Goal: Task Accomplishment & Management: Manage account settings

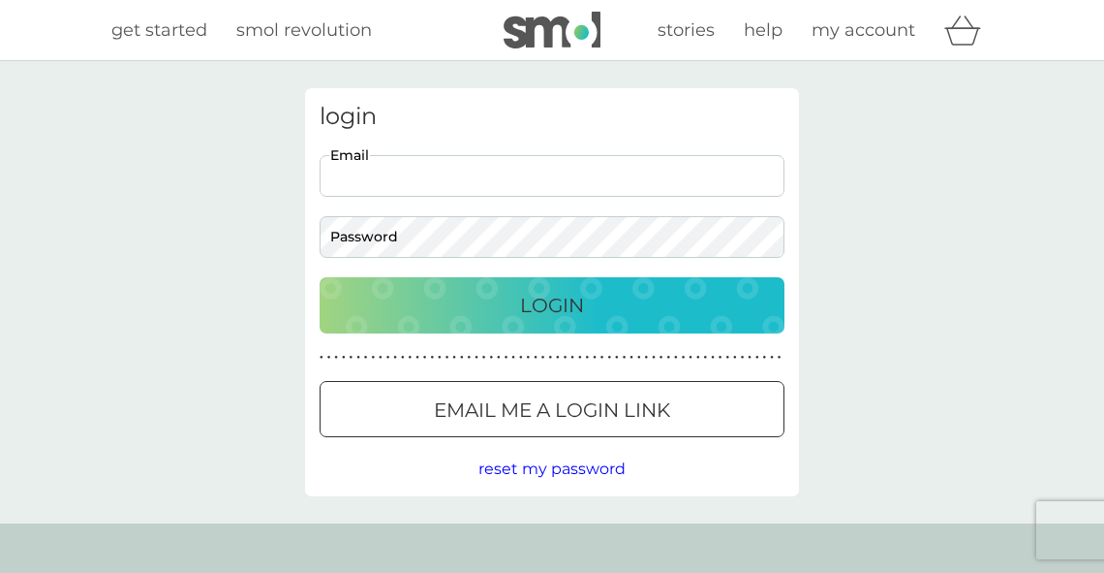
click at [504, 170] on input "Email" at bounding box center [552, 176] width 465 height 42
type input "[EMAIL_ADDRESS][DOMAIN_NAME]"
click at [567, 299] on p "Login" at bounding box center [552, 305] width 64 height 31
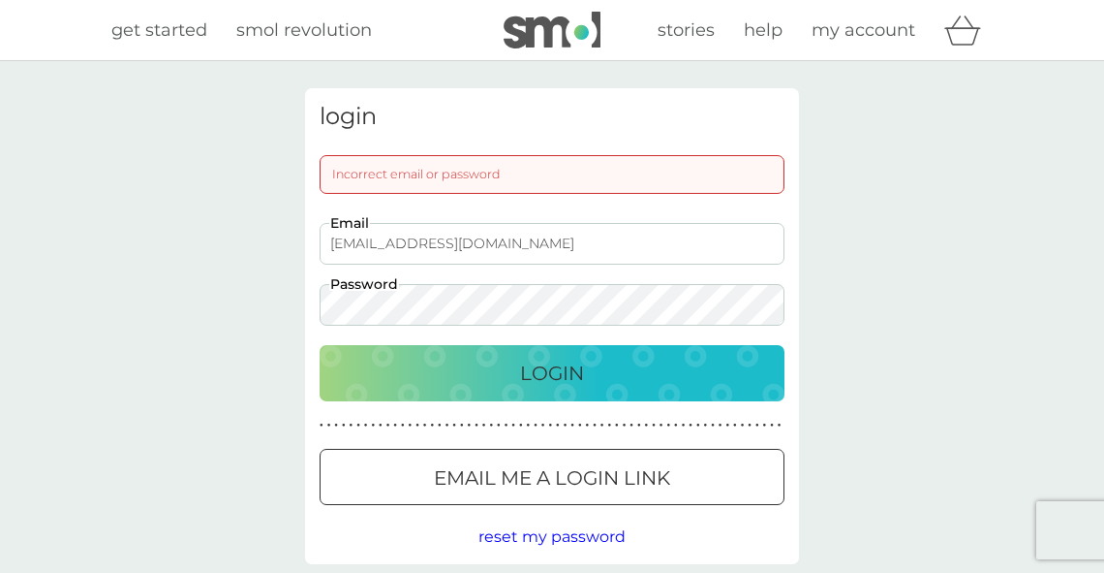
click at [320, 345] on button "Login" at bounding box center [552, 373] width 465 height 56
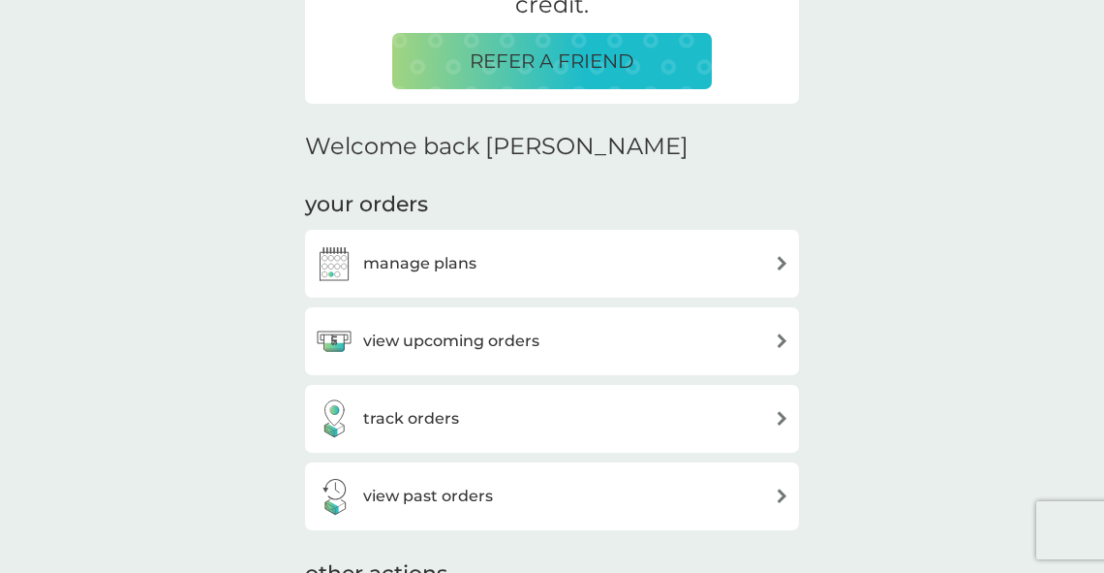
scroll to position [542, 0]
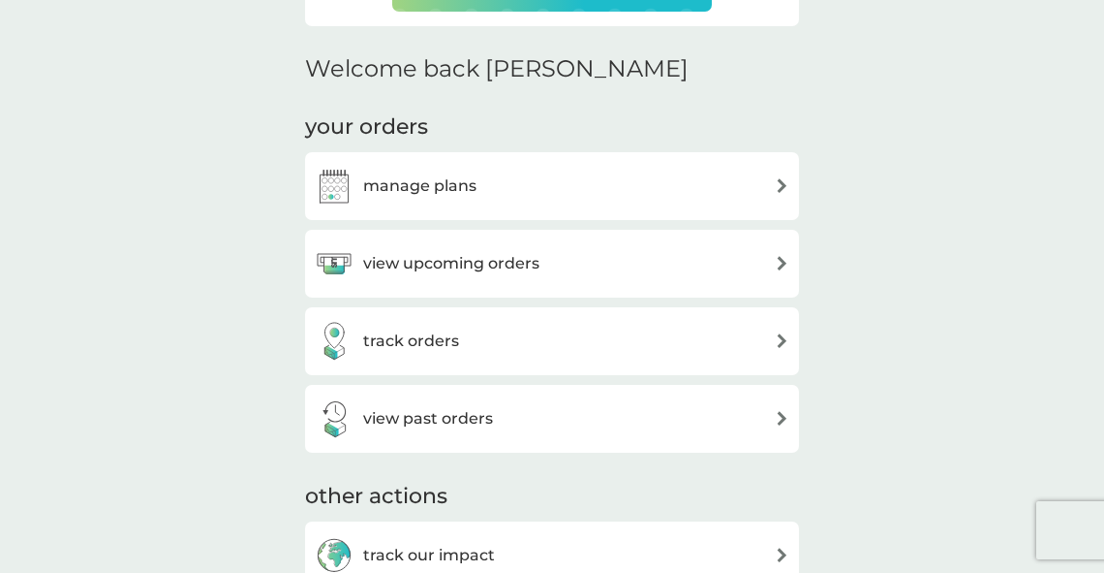
click at [784, 264] on img at bounding box center [782, 263] width 15 height 15
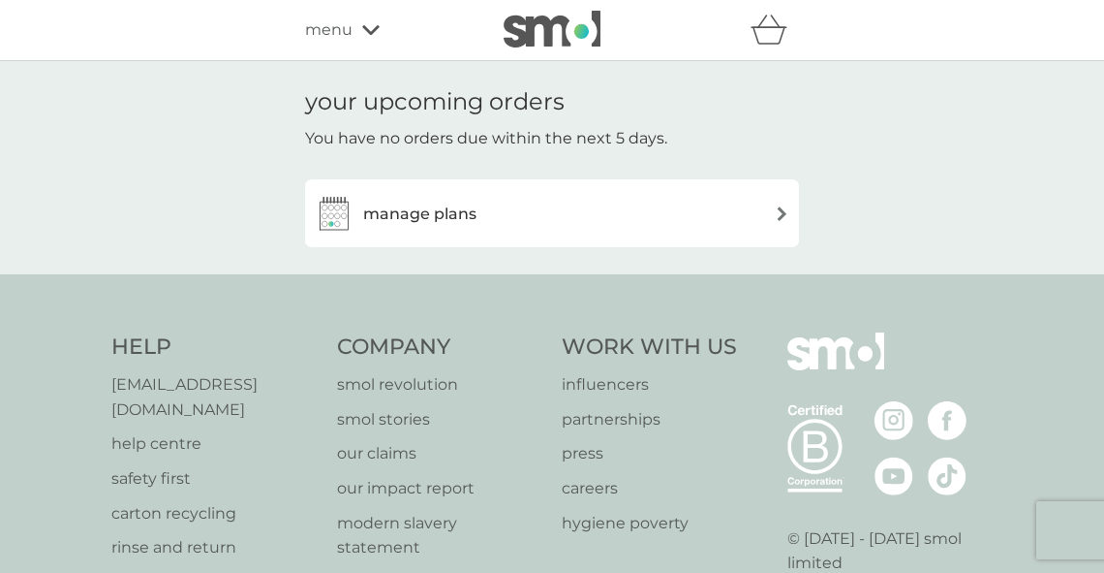
click at [782, 210] on img at bounding box center [782, 213] width 15 height 15
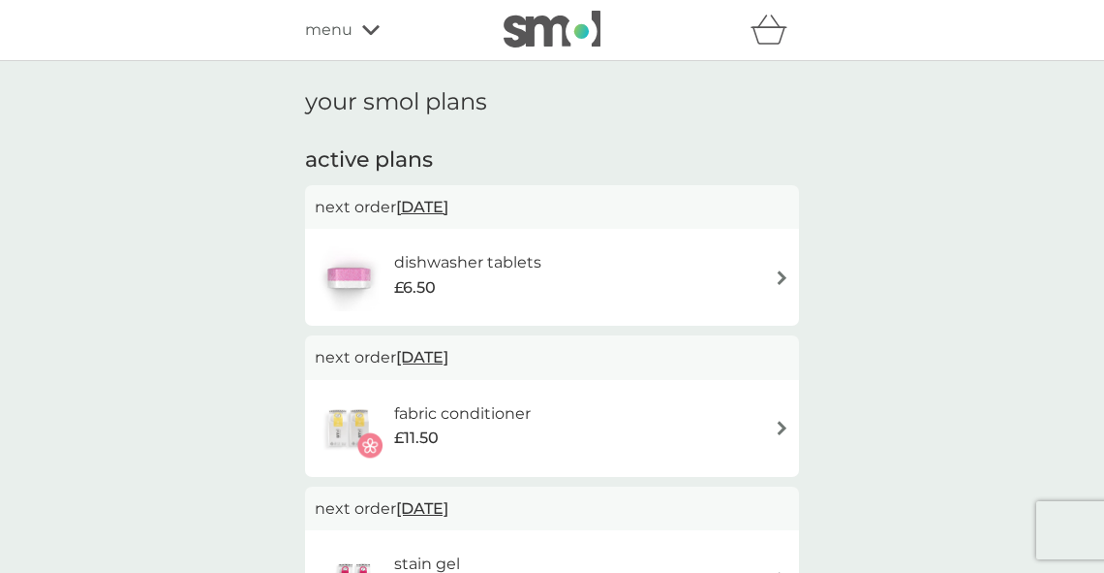
click at [784, 275] on img at bounding box center [782, 277] width 15 height 15
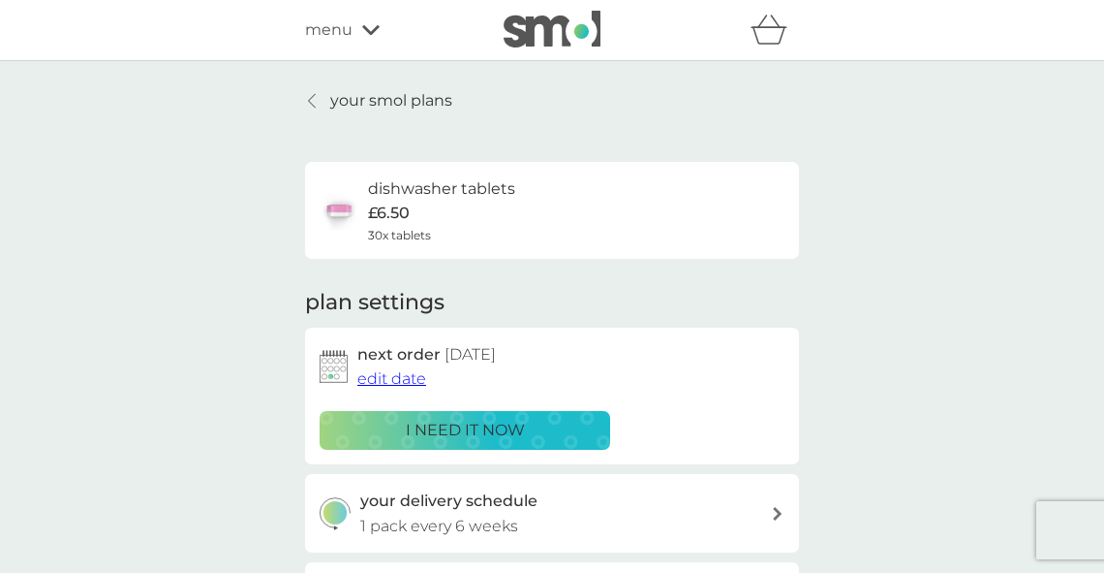
click at [404, 376] on span "edit date" at bounding box center [391, 378] width 69 height 18
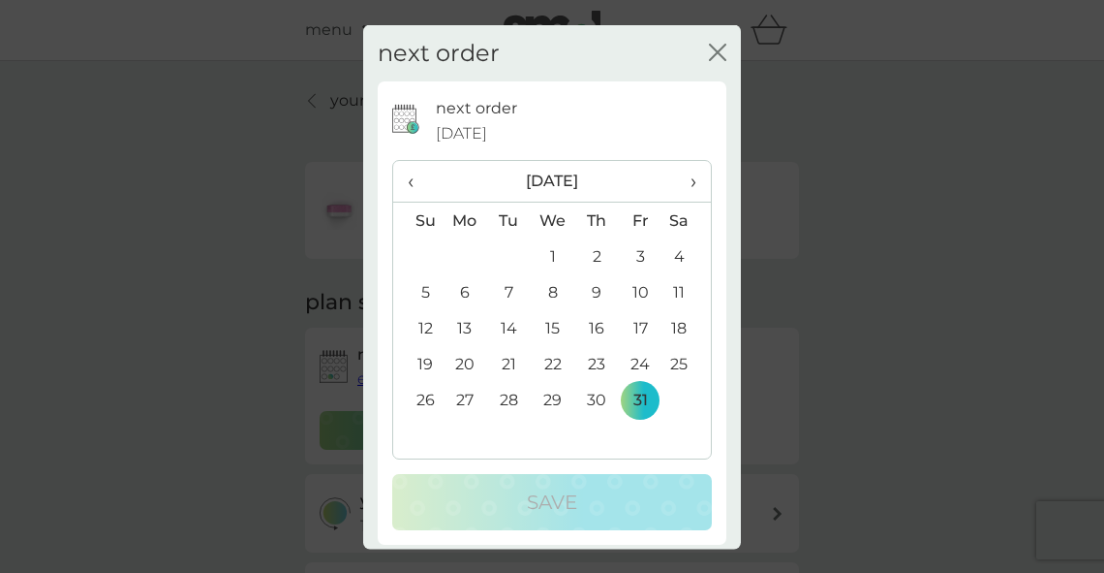
click at [409, 184] on span "‹" at bounding box center [418, 181] width 20 height 41
click at [425, 324] on td "14" at bounding box center [417, 328] width 49 height 36
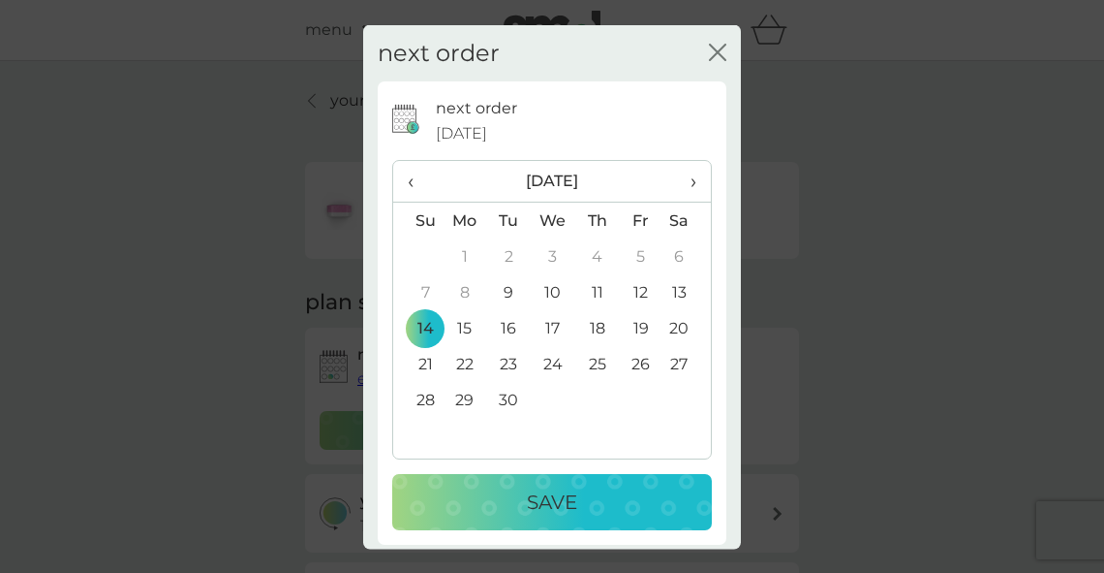
click at [536, 496] on p "Save" at bounding box center [552, 501] width 50 height 31
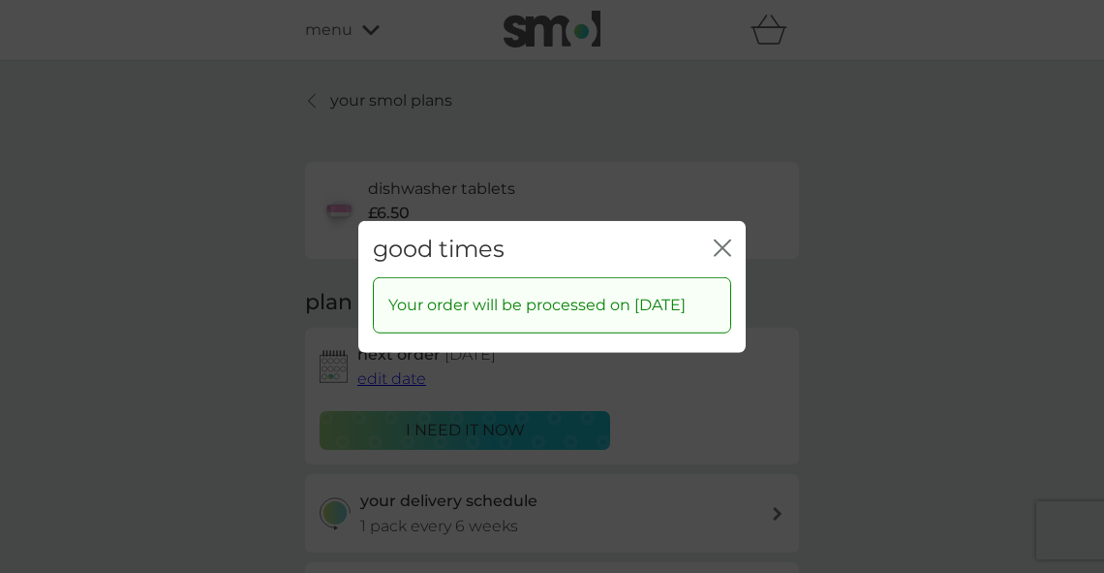
click at [725, 239] on icon "close" at bounding box center [727, 246] width 8 height 15
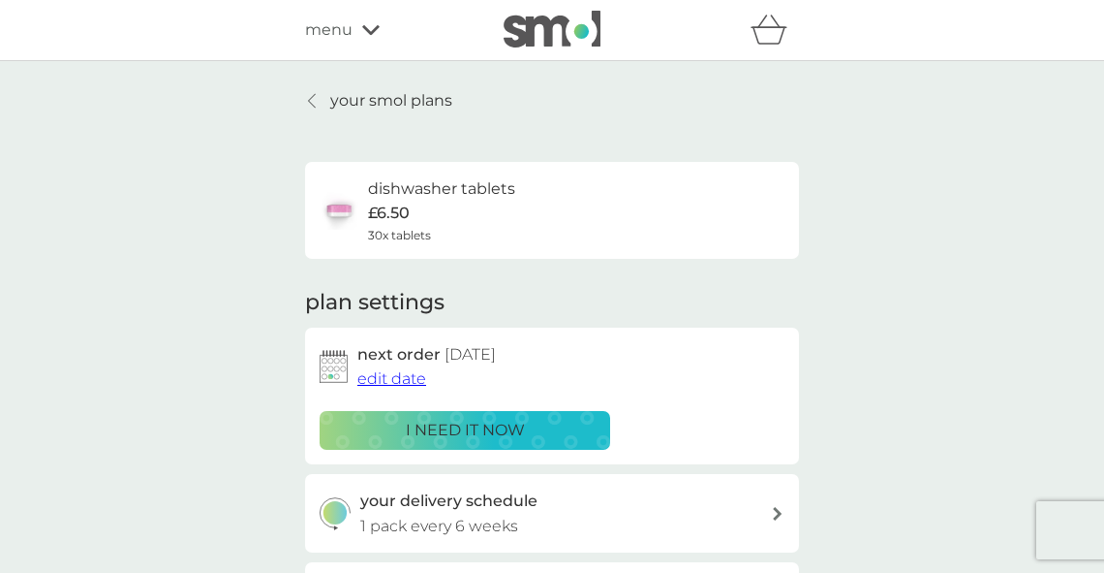
click at [411, 380] on span "edit date" at bounding box center [391, 378] width 69 height 18
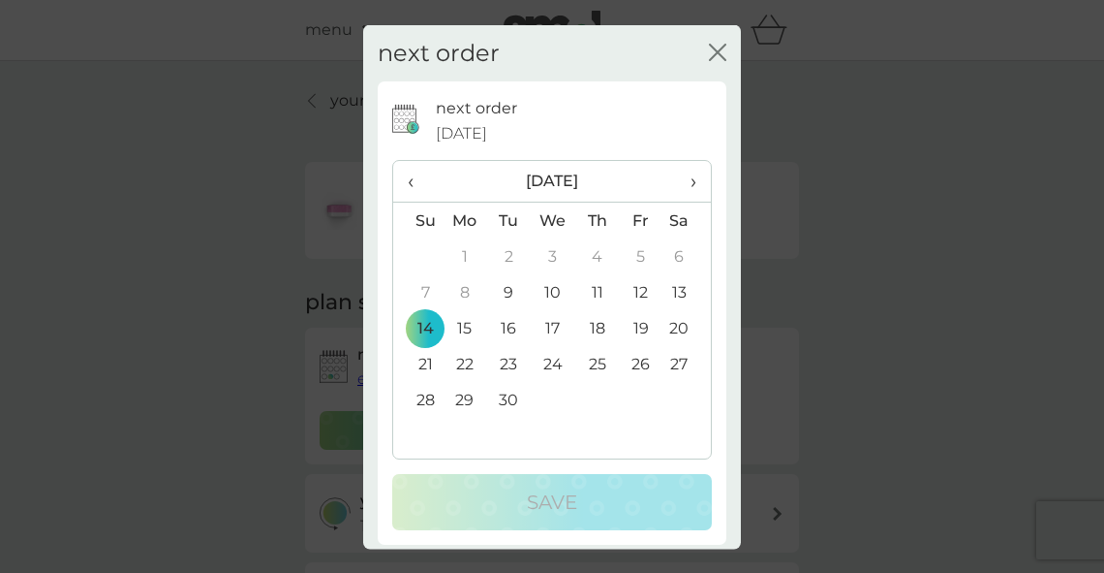
click at [709, 45] on icon "close" at bounding box center [717, 51] width 17 height 17
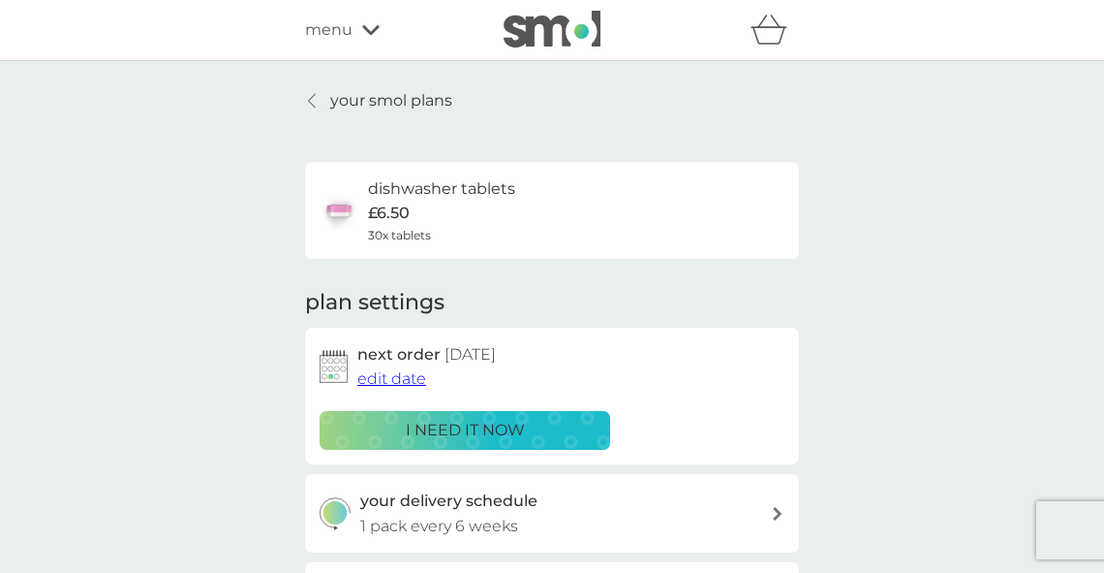
scroll to position [155, 0]
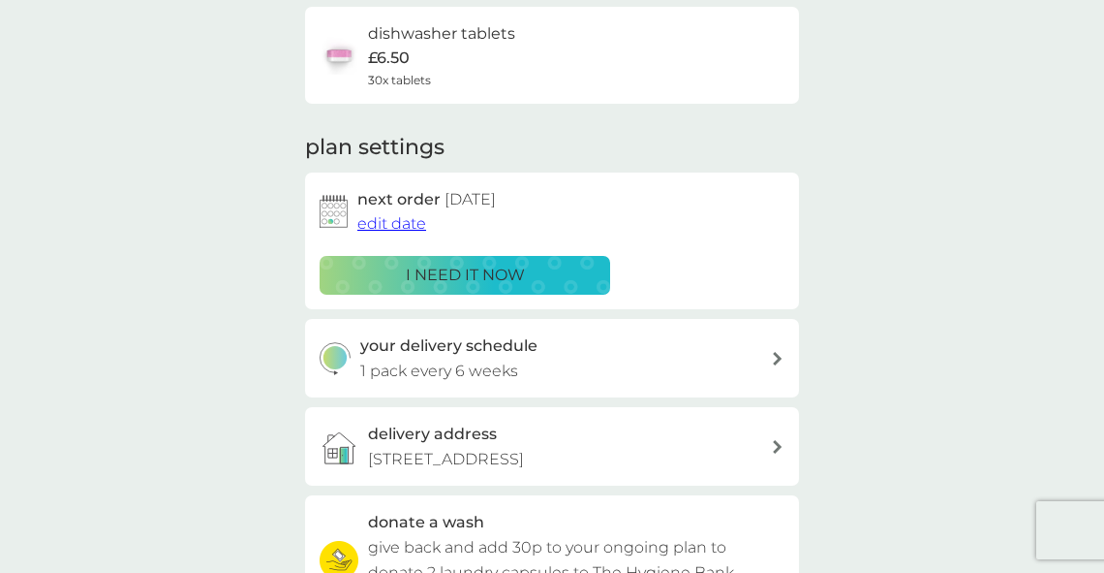
click at [779, 356] on icon at bounding box center [777, 359] width 9 height 14
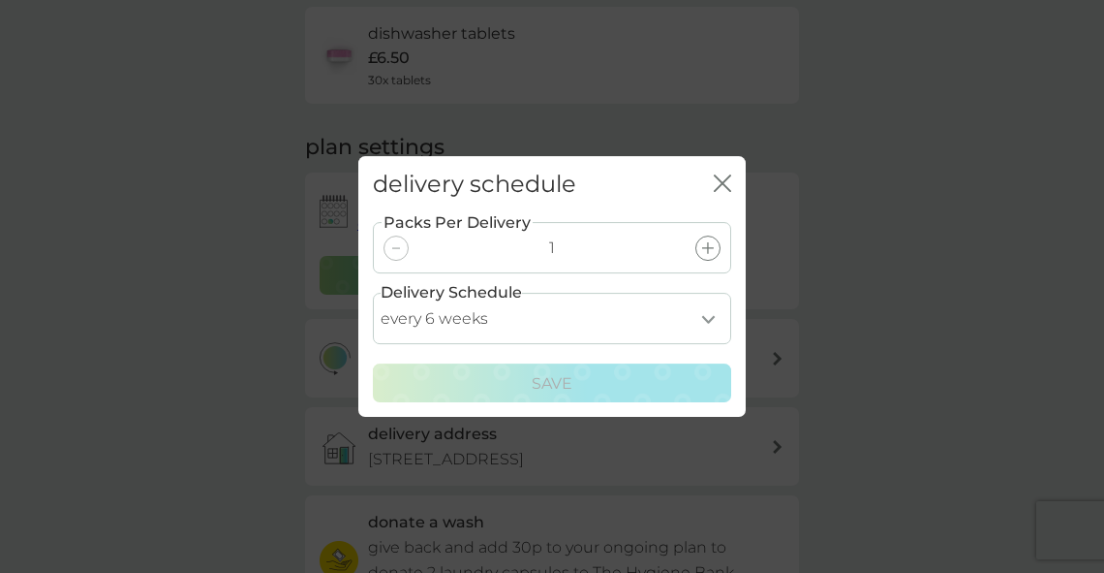
click at [709, 312] on select "every 1 week every 2 weeks every 3 weeks every 4 weeks every 5 weeks every 6 we…" at bounding box center [552, 318] width 358 height 51
select select "35"
click at [373, 293] on select "every 1 week every 2 weeks every 3 weeks every 4 weeks every 5 weeks every 6 we…" at bounding box center [552, 318] width 358 height 51
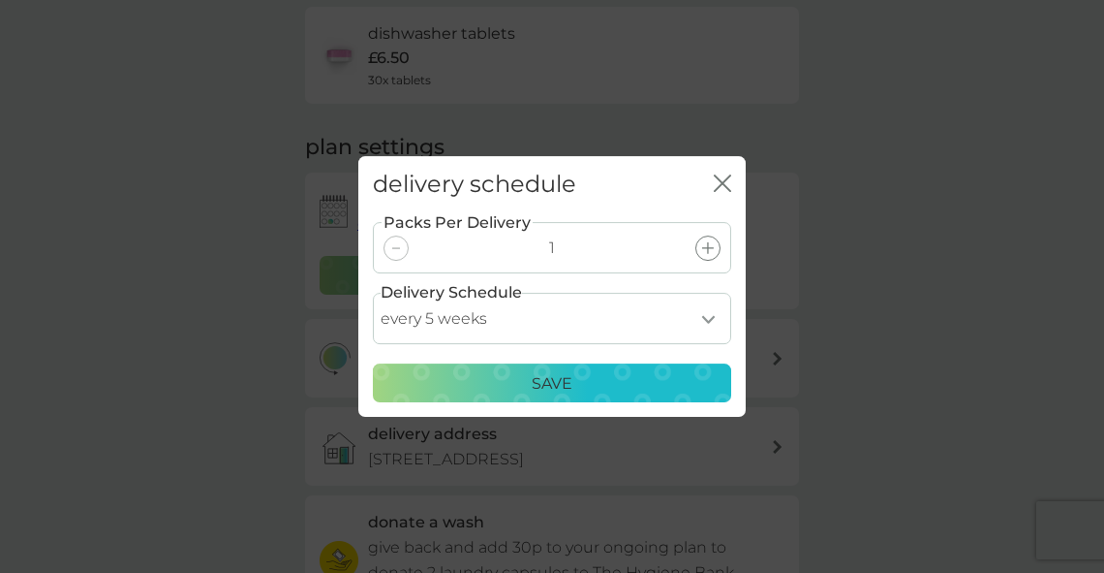
click at [548, 380] on p "Save" at bounding box center [552, 383] width 41 height 25
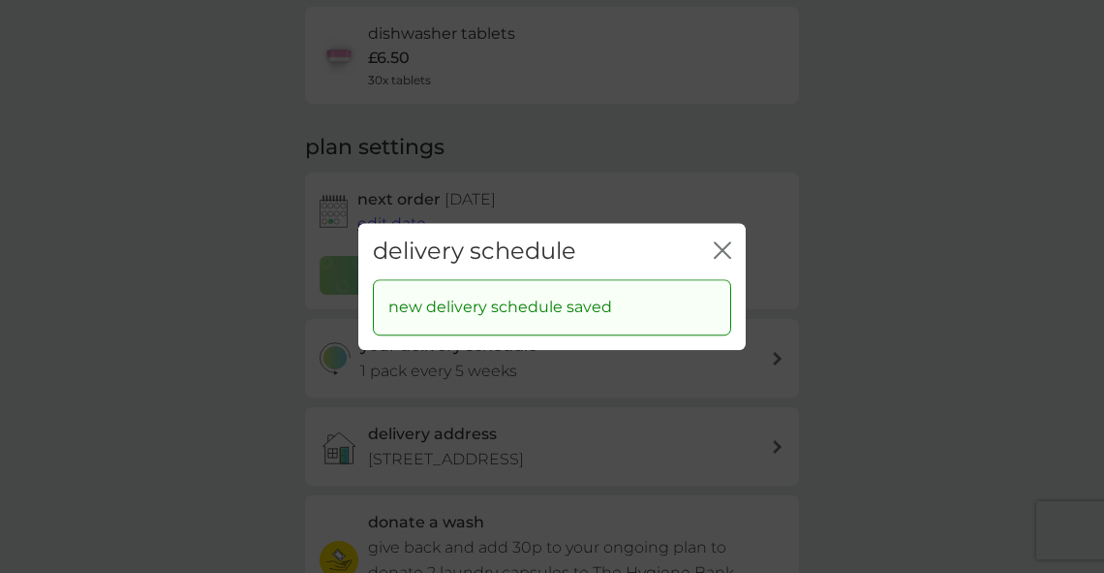
click at [725, 247] on icon "close" at bounding box center [727, 249] width 8 height 15
